Goal: Check status: Check status

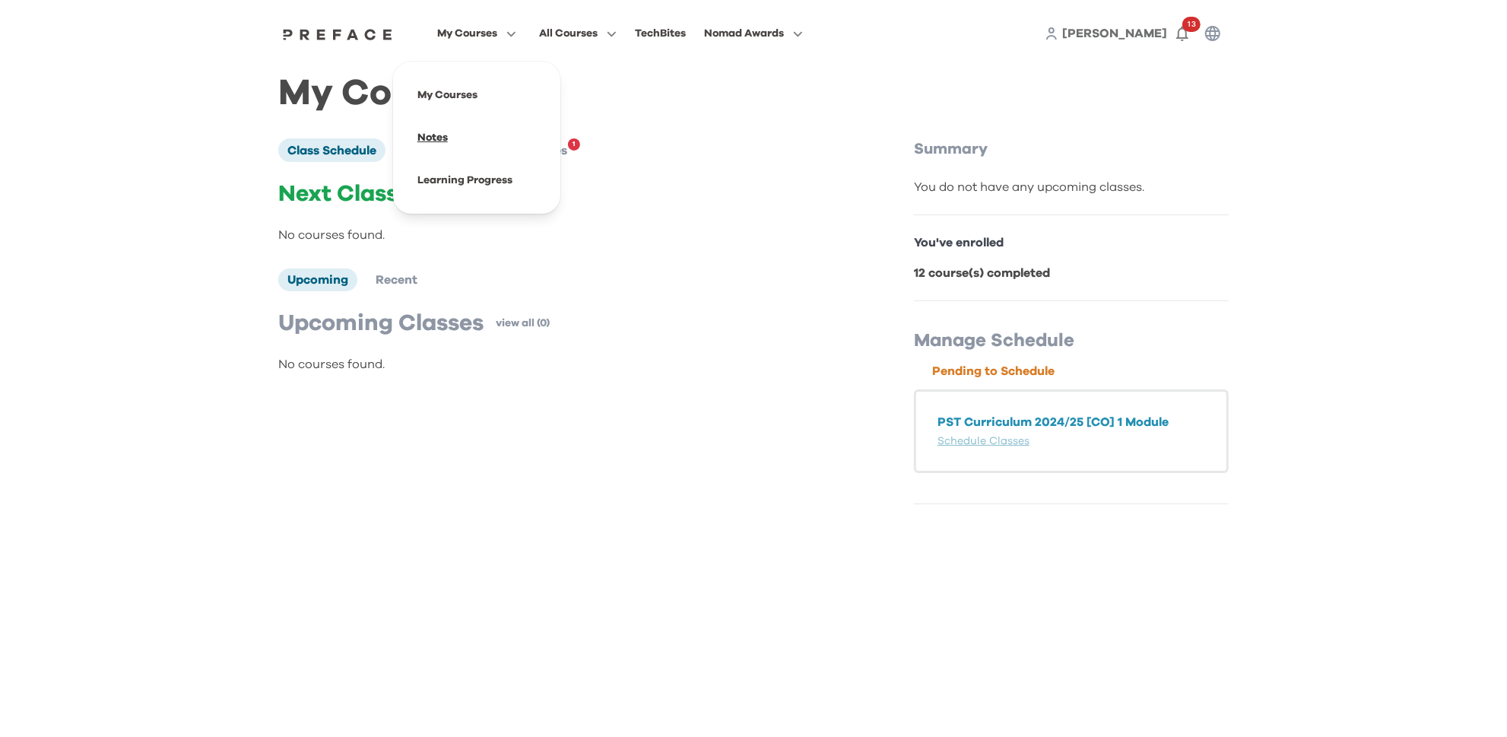
click at [424, 135] on span at bounding box center [476, 137] width 143 height 43
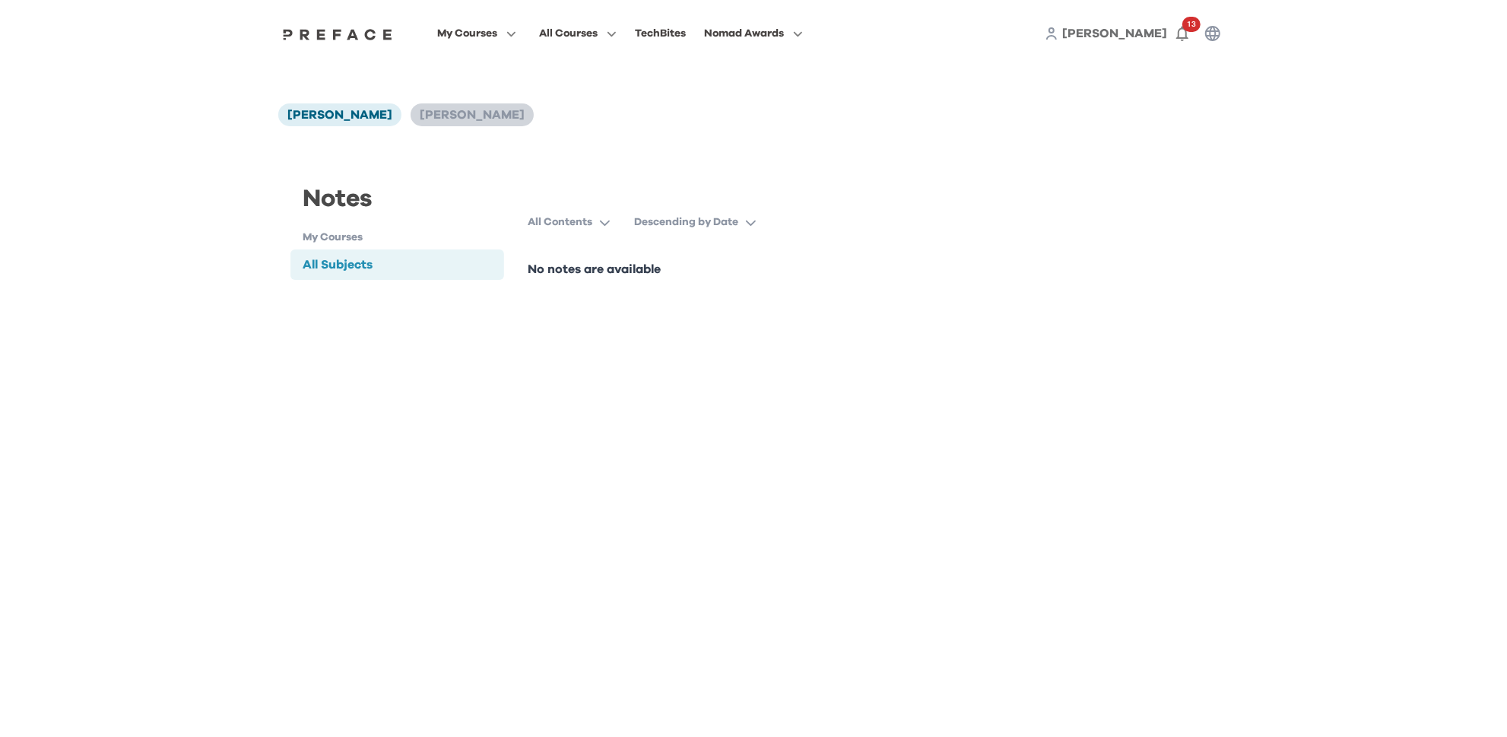
click at [420, 111] on span "[PERSON_NAME]" at bounding box center [472, 115] width 105 height 12
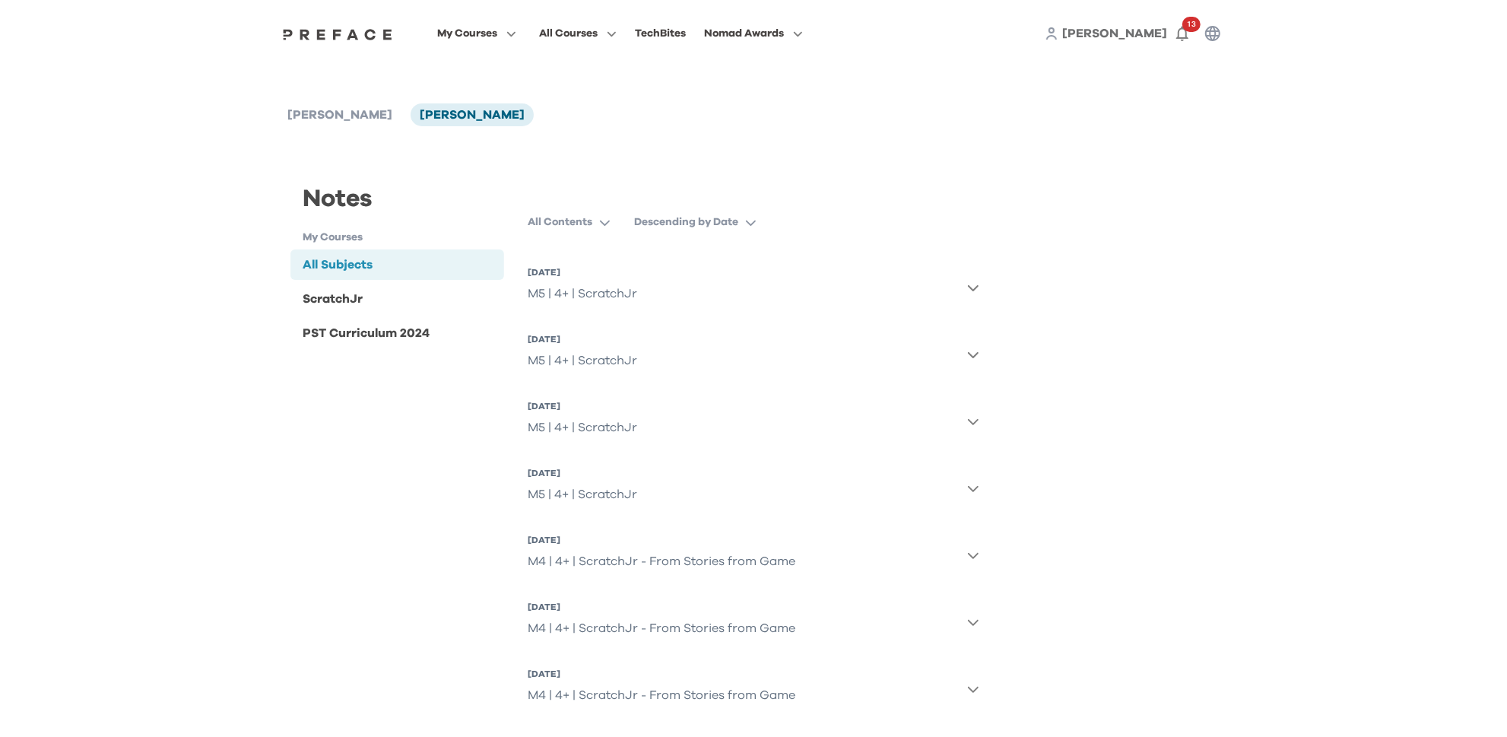
click at [690, 297] on button "[DATE] M5 | 4+ | ScratchJr" at bounding box center [753, 287] width 451 height 55
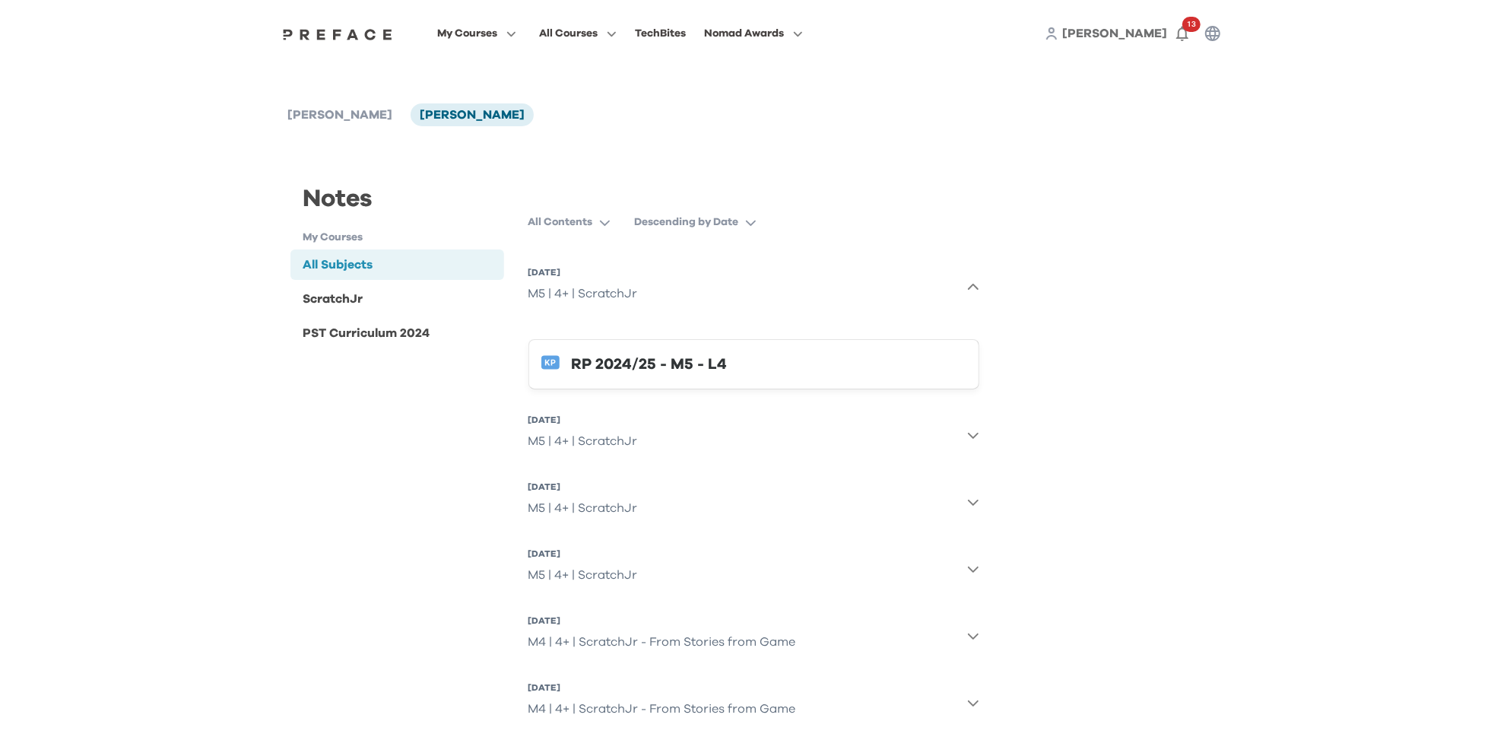
click at [690, 361] on div "RP 2024/25 - M5 - L4" at bounding box center [769, 364] width 395 height 24
click at [413, 298] on div "ScratchJr" at bounding box center [397, 299] width 214 height 30
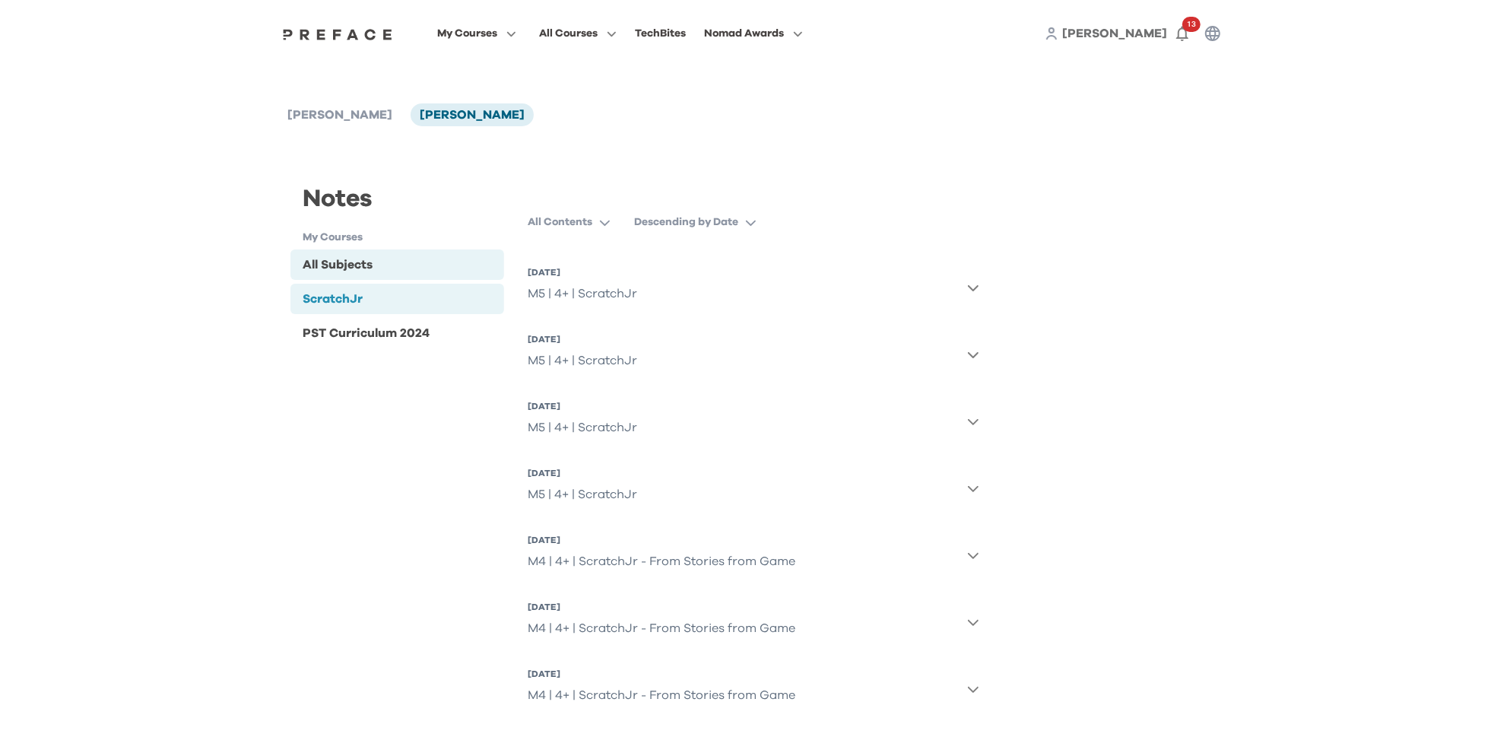
click at [420, 262] on div "All Subjects" at bounding box center [397, 264] width 214 height 30
click at [457, 176] on span at bounding box center [476, 180] width 143 height 43
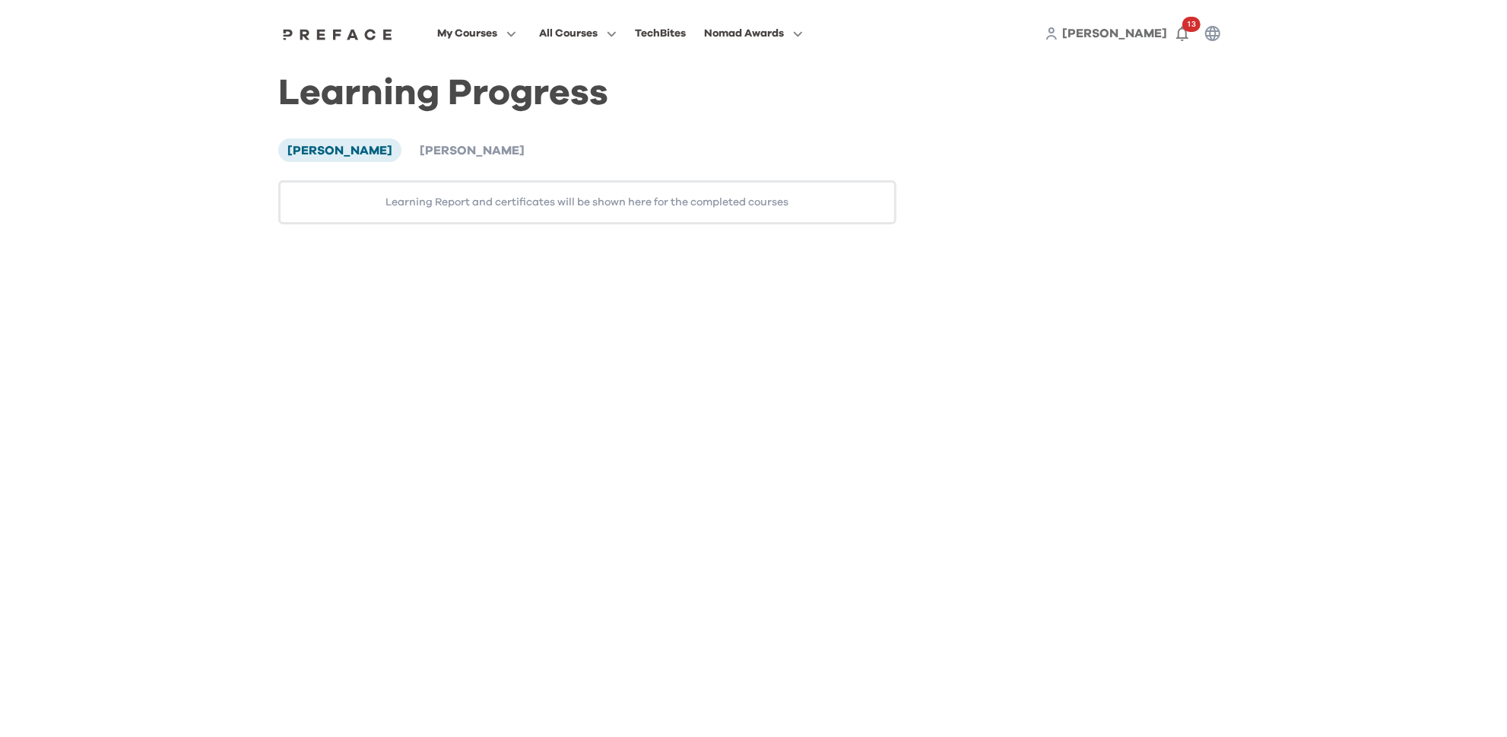
click at [420, 151] on ul "Justin Ip Edan Ip" at bounding box center [410, 149] width 265 height 23
click at [420, 150] on span "[PERSON_NAME]" at bounding box center [472, 150] width 105 height 12
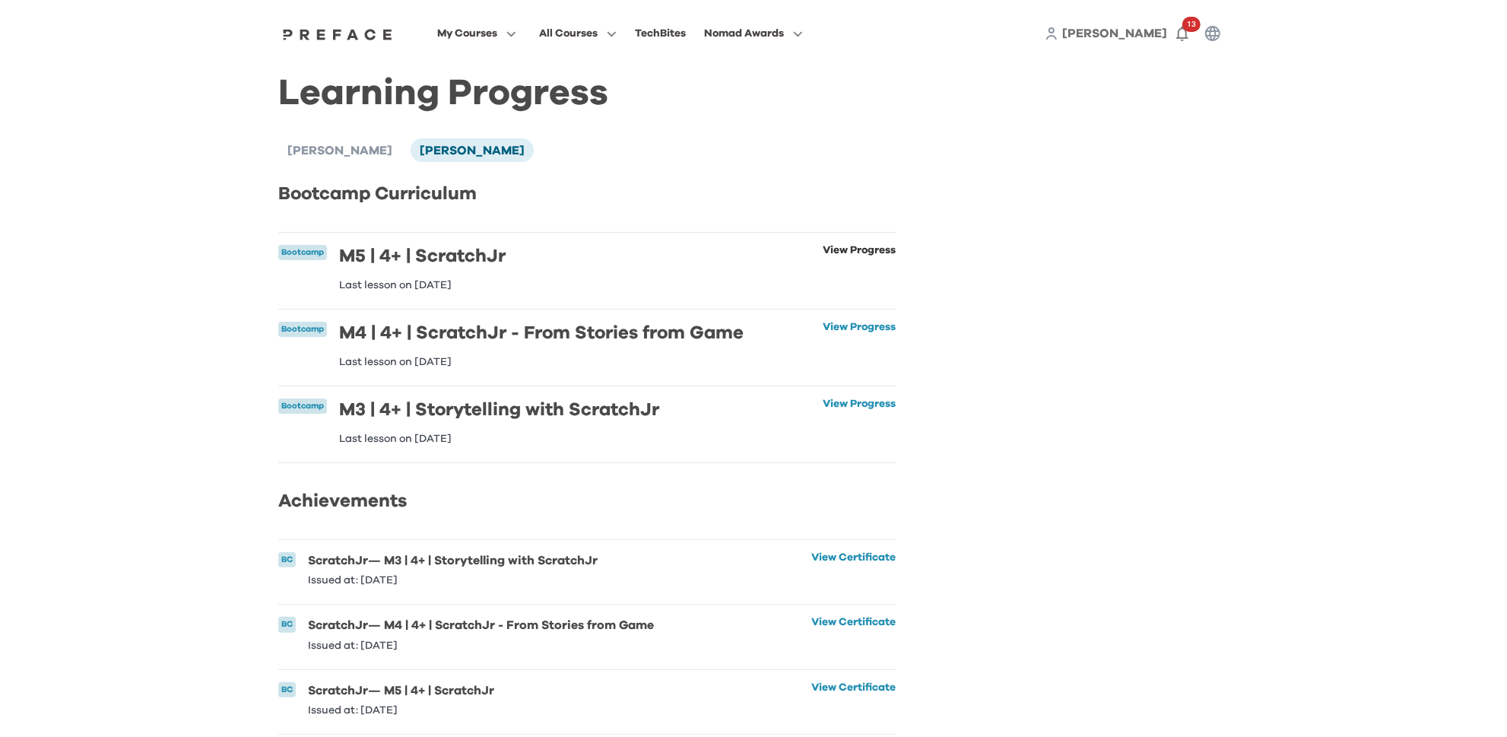
click at [859, 248] on link "View Progress" at bounding box center [859, 268] width 73 height 46
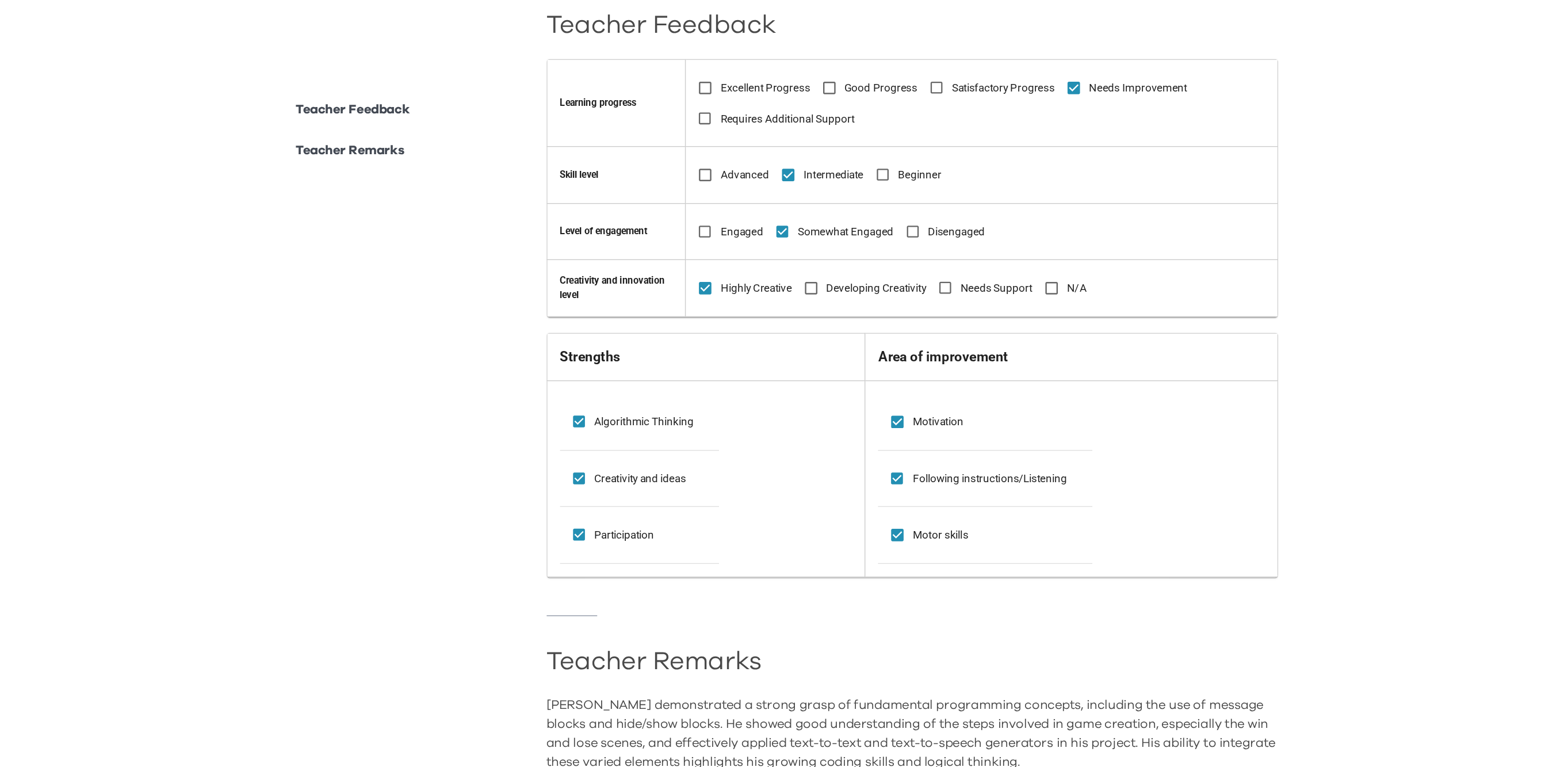
scroll to position [278, 0]
